Goal: Transaction & Acquisition: Book appointment/travel/reservation

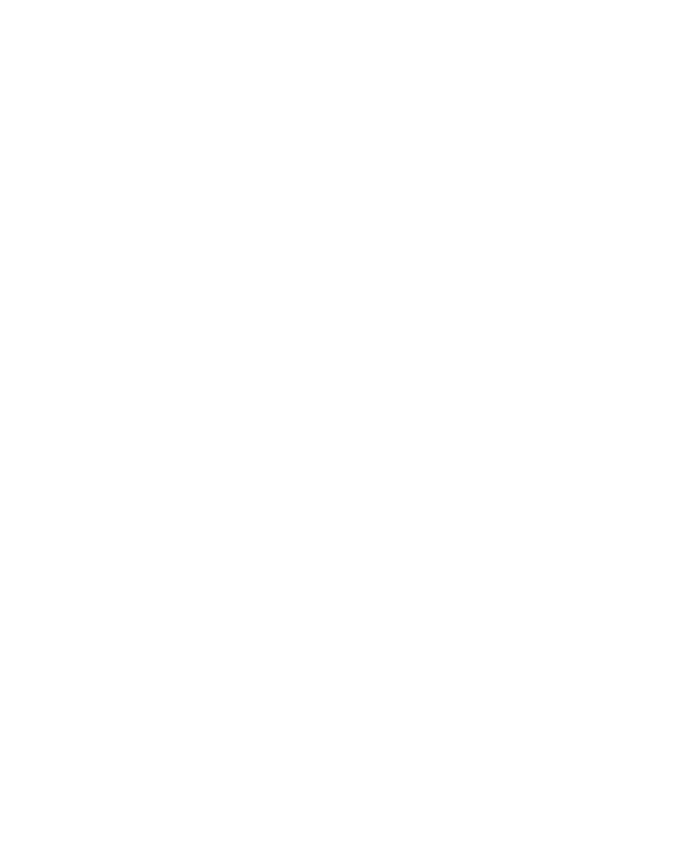
click at [74, 777] on div "Familienhotels Alle Hotels im Überblick" at bounding box center [102, 734] width 151 height 85
click at [619, 464] on h4 "Das Mühlwald Quality Time Family Resort" at bounding box center [508, 473] width 285 height 18
click at [132, 572] on div at bounding box center [183, 562] width 312 height 175
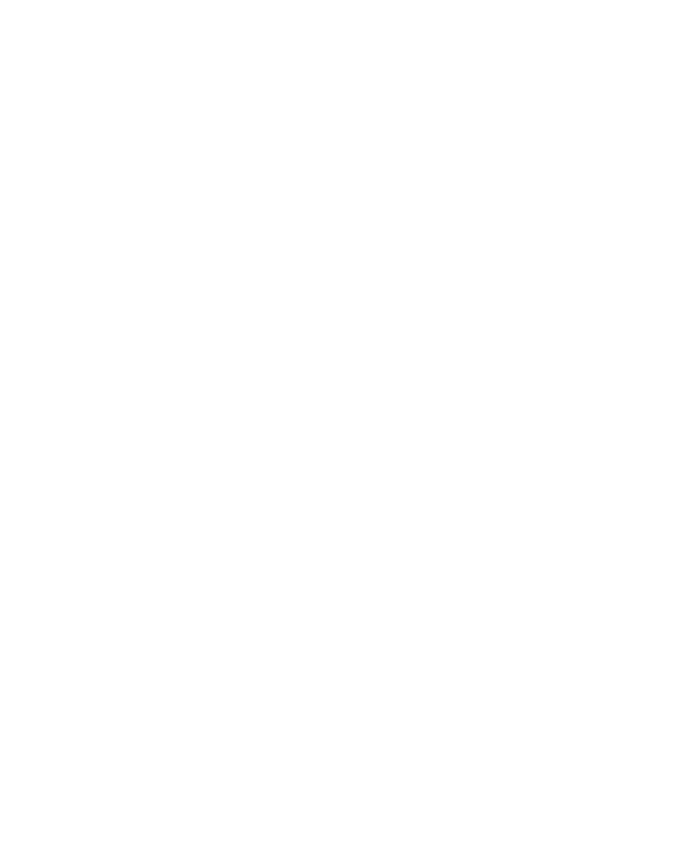
scroll to position [22, 0]
click at [310, 257] on span "Region" at bounding box center [281, 254] width 63 height 9
click at [426, 404] on div at bounding box center [426, 410] width 13 height 13
click at [417, 424] on div "Südtirols Süden" at bounding box center [345, 437] width 175 height 27
click at [377, 499] on div "übernehmen" at bounding box center [345, 512] width 175 height 27
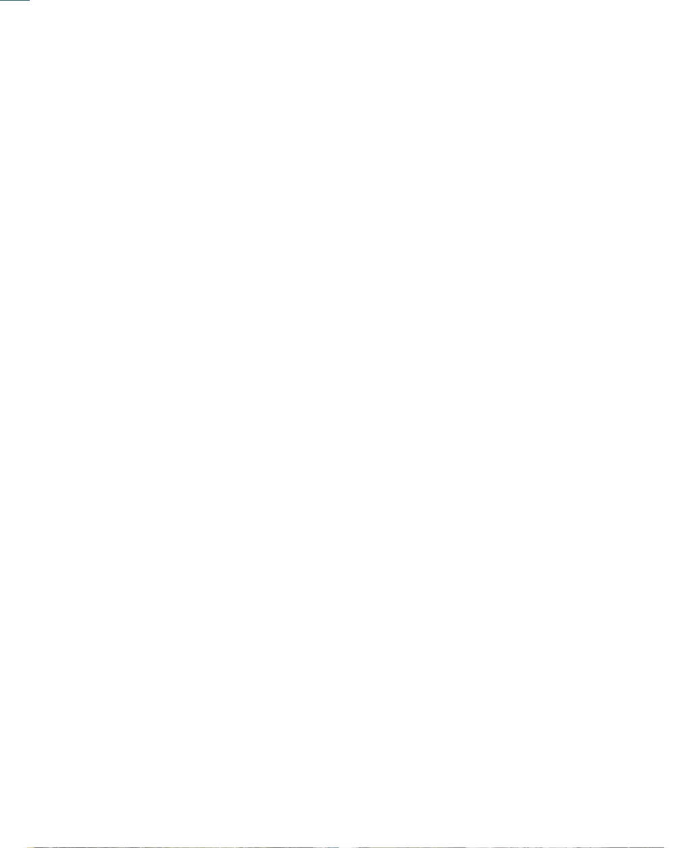
scroll to position [0, 0]
click at [666, 536] on icon at bounding box center [662, 551] width 37 height 30
click at [668, 536] on icon at bounding box center [662, 551] width 37 height 30
click at [665, 536] on icon at bounding box center [662, 551] width 37 height 30
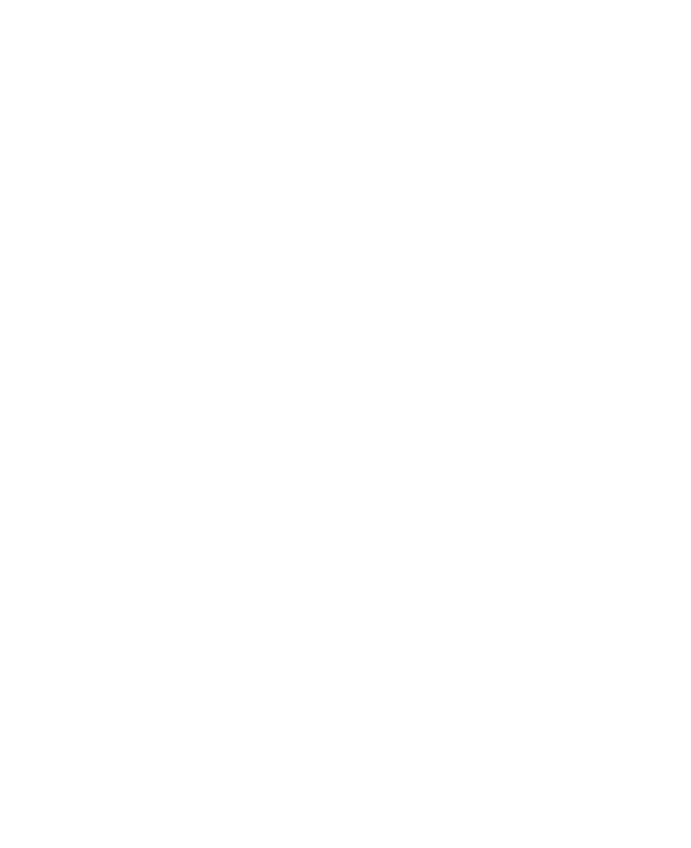
click at [665, 536] on icon at bounding box center [662, 551] width 37 height 30
click at [612, 284] on icon at bounding box center [604, 296] width 29 height 24
